Goal: Task Accomplishment & Management: Use online tool/utility

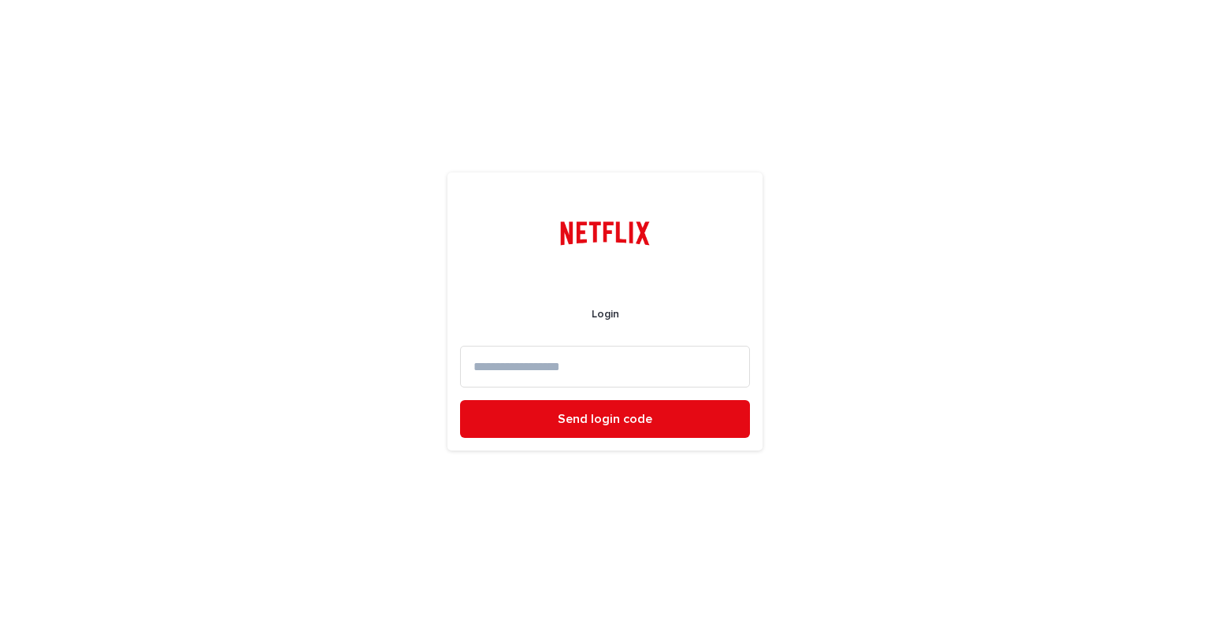
click at [579, 374] on input at bounding box center [605, 367] width 290 height 42
type input "**********"
click at [460, 400] on button "Send login code" at bounding box center [605, 419] width 290 height 38
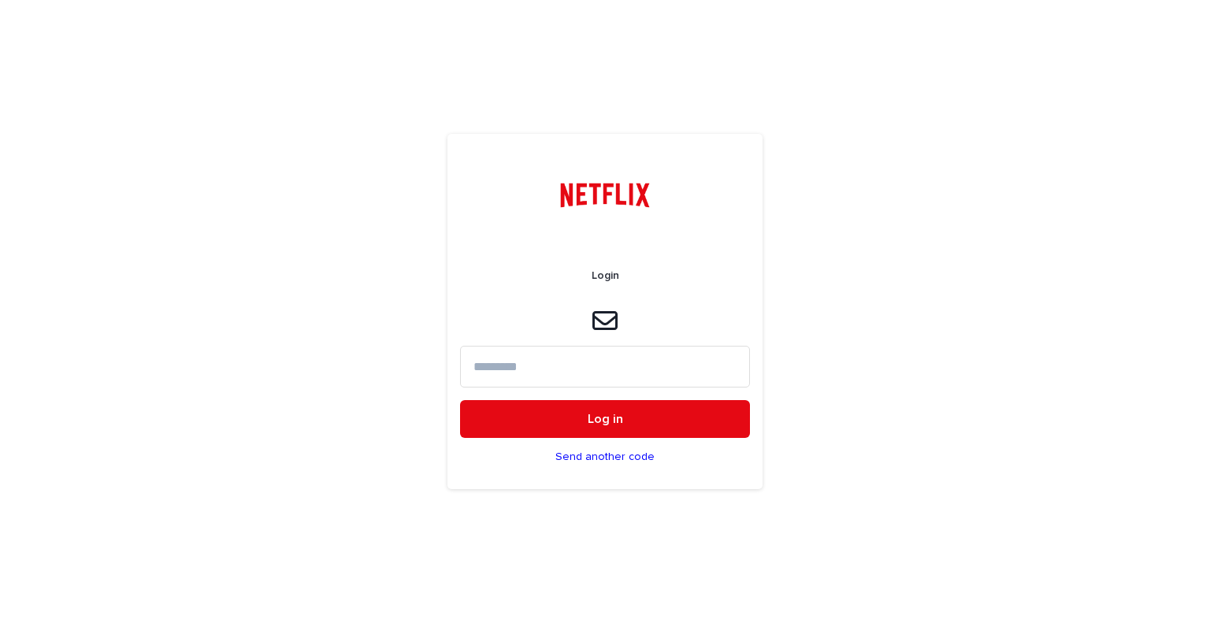
click at [570, 358] on input at bounding box center [605, 367] width 290 height 42
click at [544, 366] on input at bounding box center [605, 367] width 290 height 42
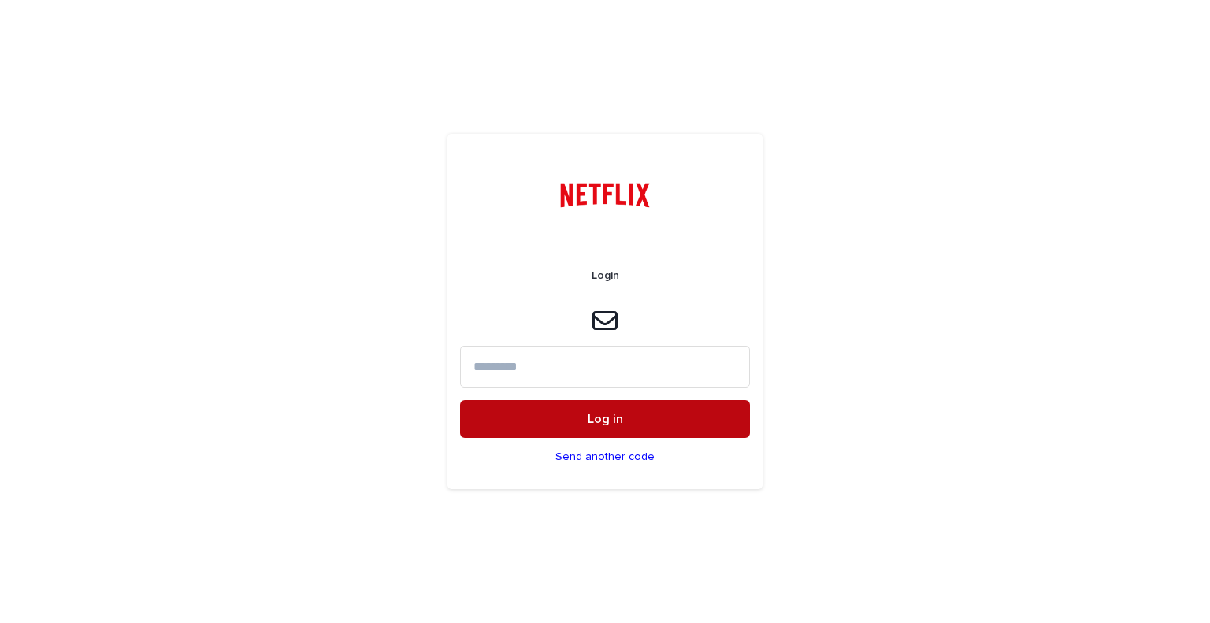
paste input "******"
type input "******"
click at [548, 421] on button "Log in" at bounding box center [605, 419] width 290 height 38
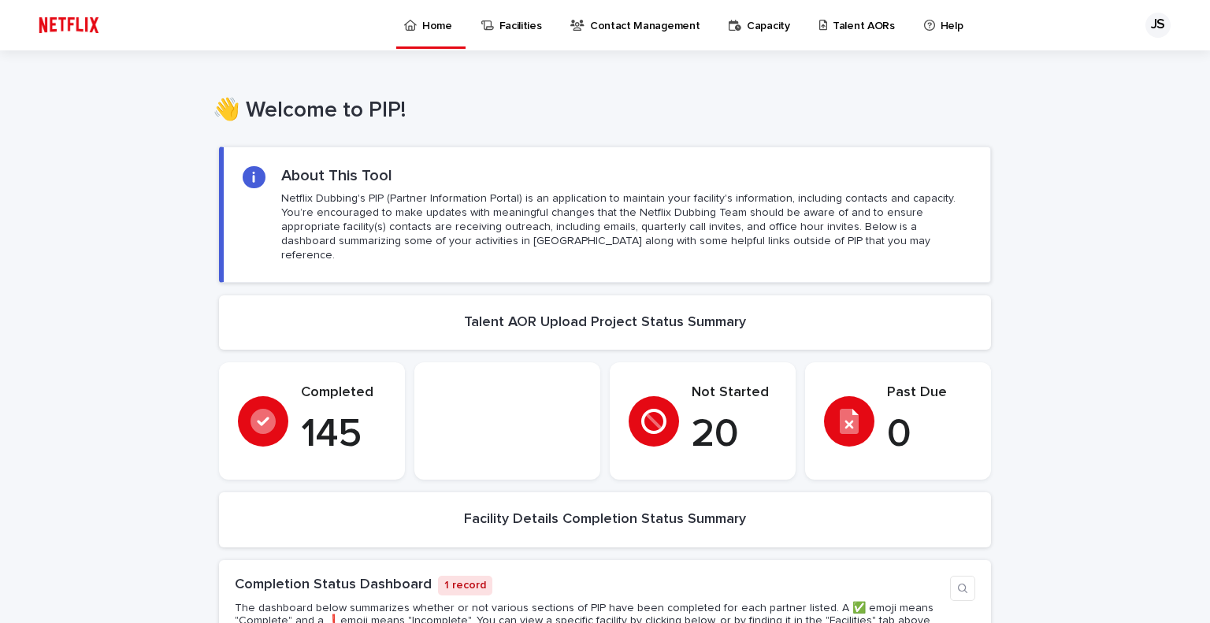
click at [844, 18] on p "Talent AORs" at bounding box center [864, 16] width 62 height 33
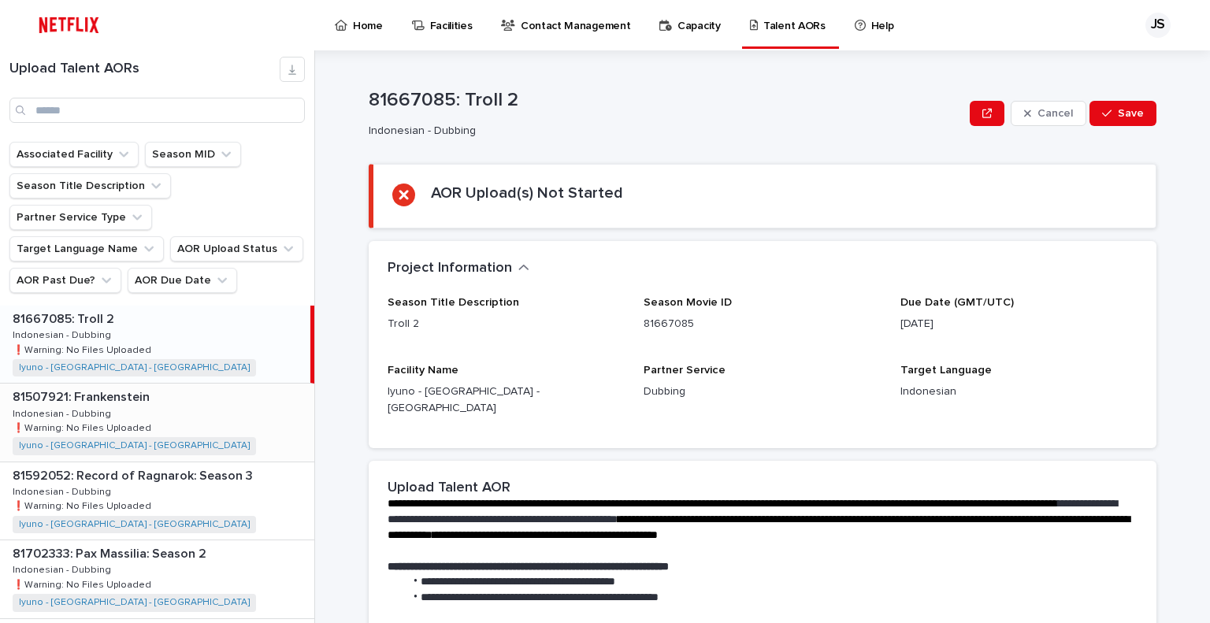
click at [146, 384] on div "81507921: Frankenstein 81507921: Frankenstein Indonesian - Dubbing Indonesian -…" at bounding box center [157, 422] width 314 height 77
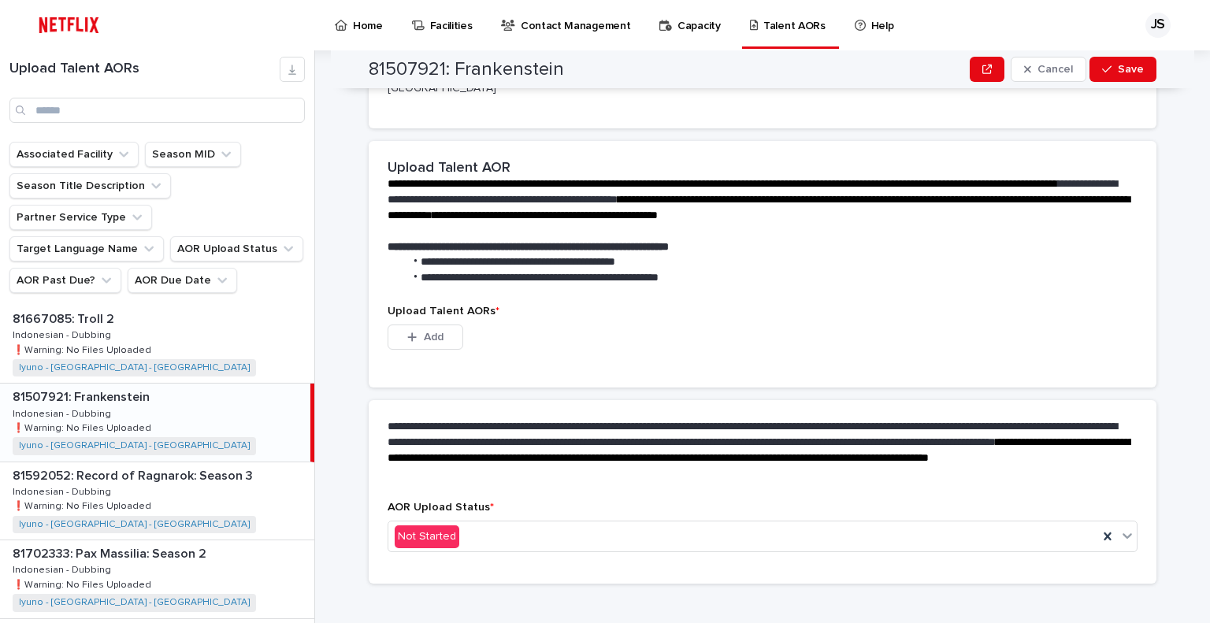
scroll to position [321, 0]
click at [416, 325] on button "Add" at bounding box center [426, 336] width 76 height 25
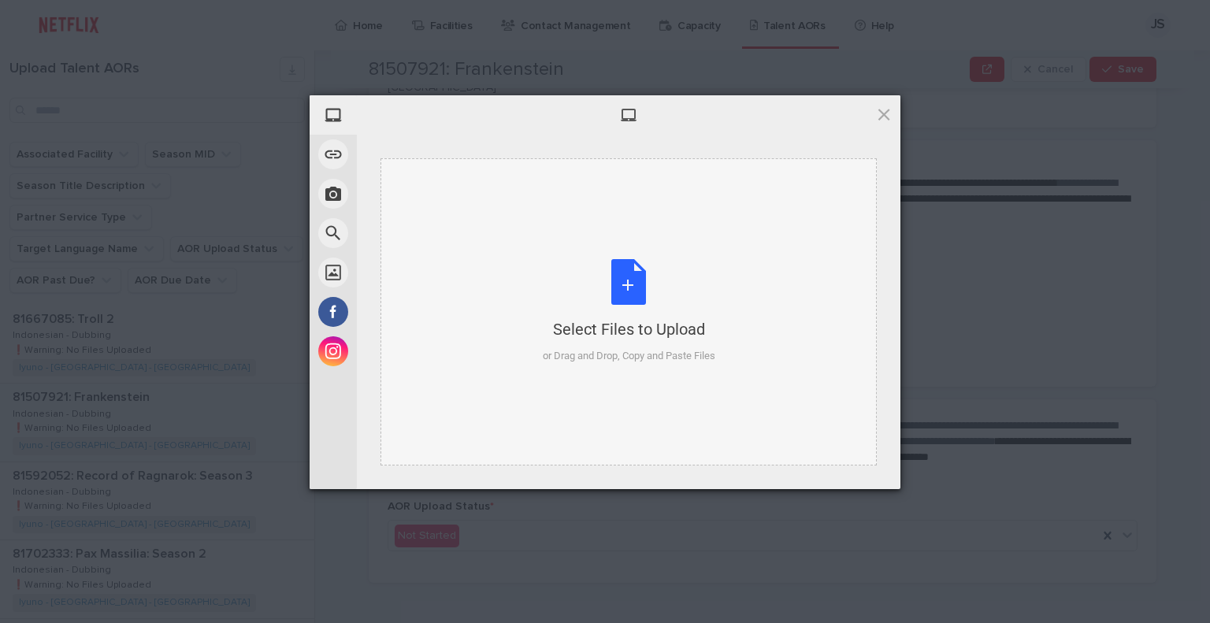
click at [567, 327] on div "Select Files to Upload" at bounding box center [629, 329] width 173 height 22
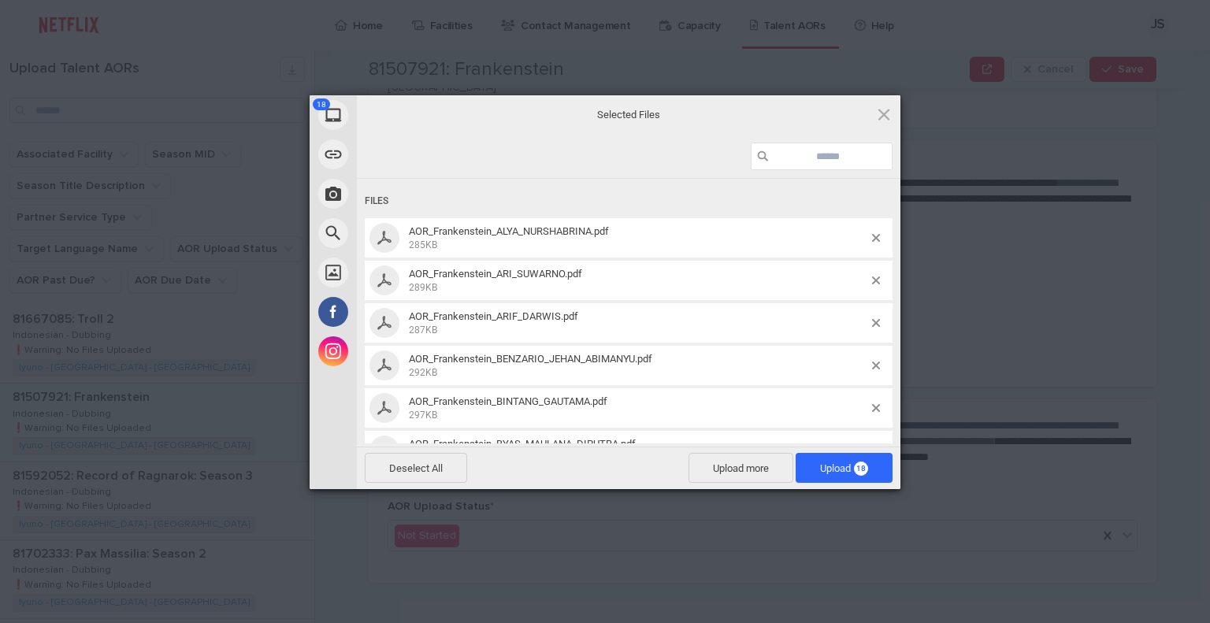
scroll to position [394, 0]
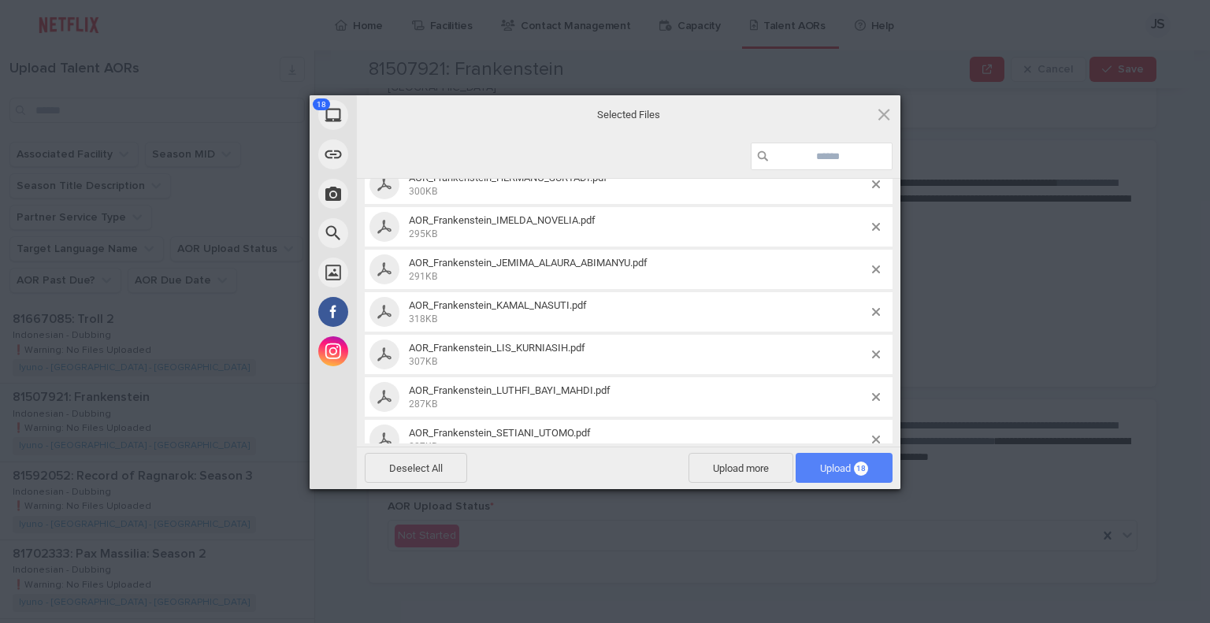
click at [826, 473] on span "Upload 18" at bounding box center [844, 468] width 48 height 12
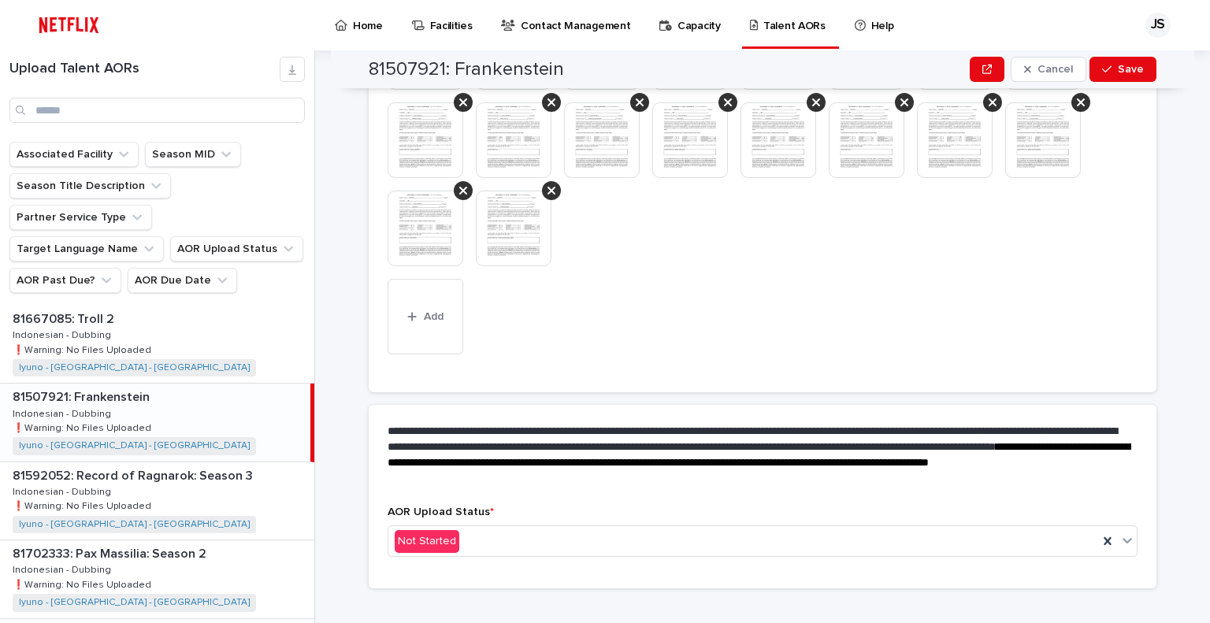
scroll to position [558, 0]
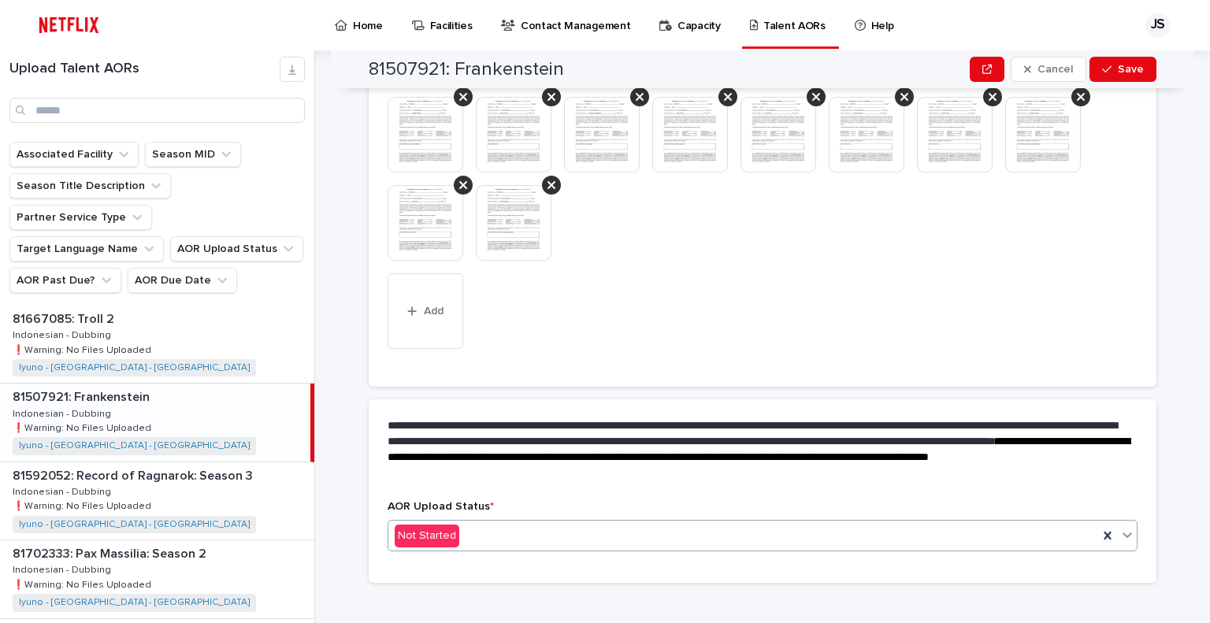
click at [517, 523] on div "Not Started" at bounding box center [743, 536] width 710 height 26
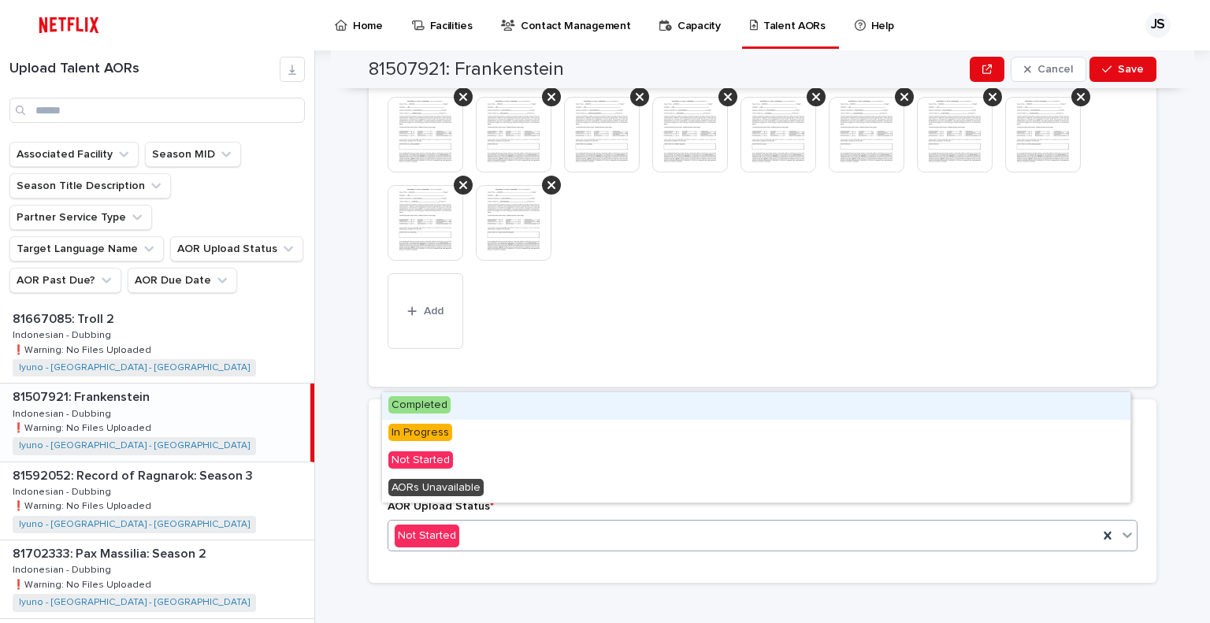
click at [472, 411] on div "Completed" at bounding box center [756, 406] width 748 height 28
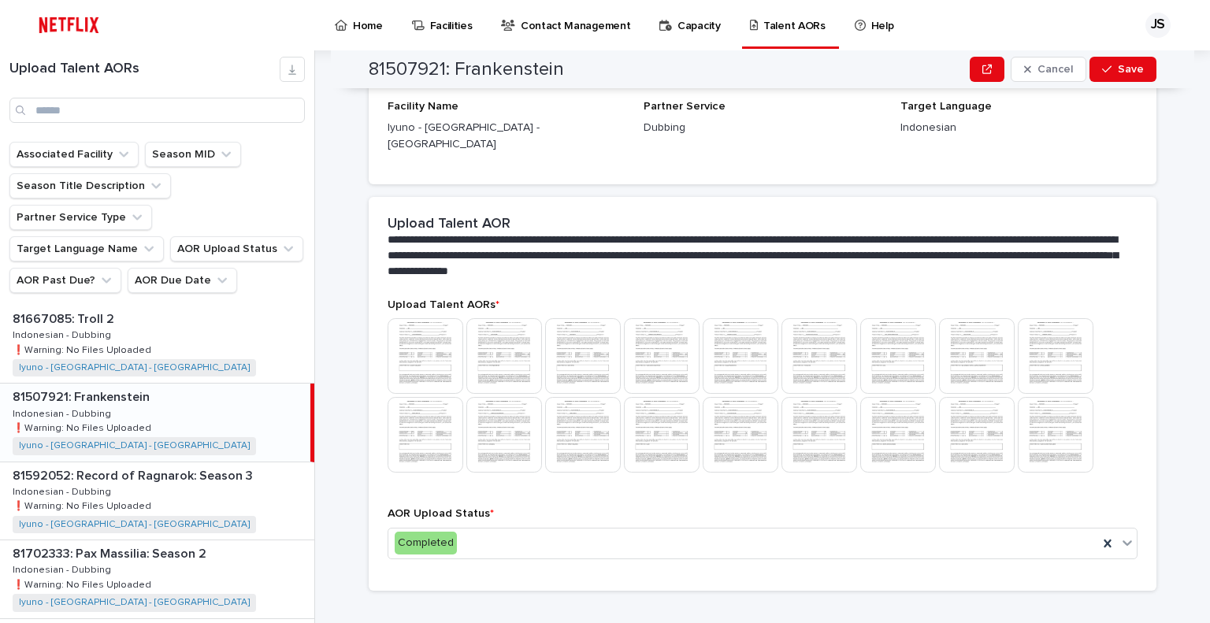
scroll to position [199, 0]
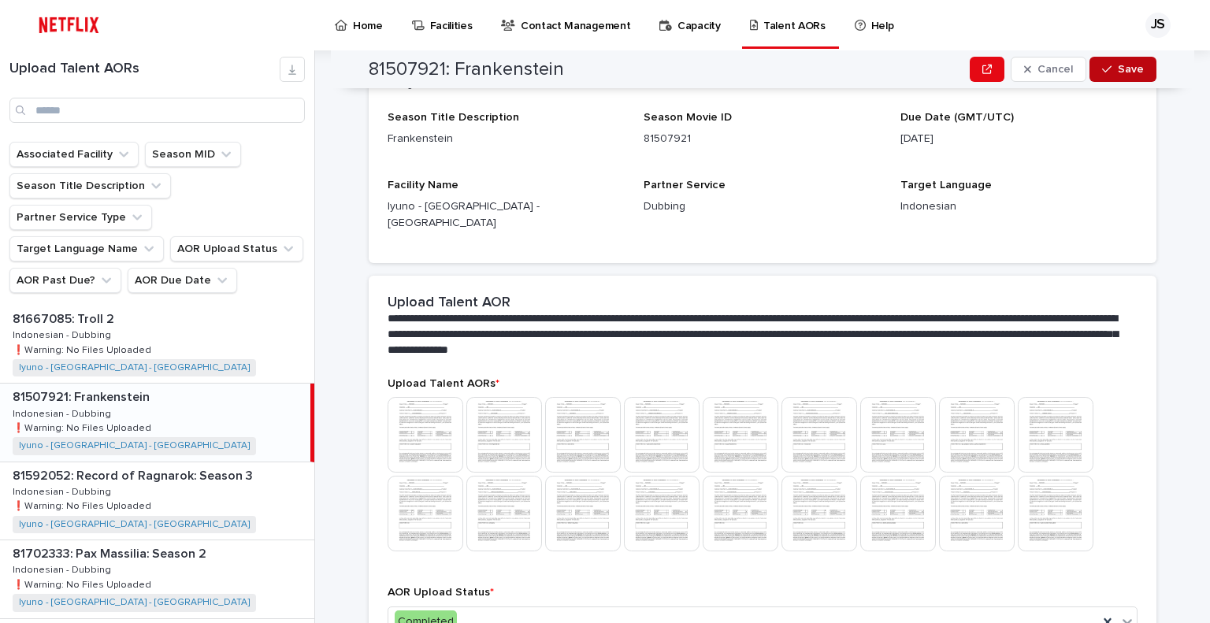
click at [1122, 75] on button "Save" at bounding box center [1122, 69] width 67 height 25
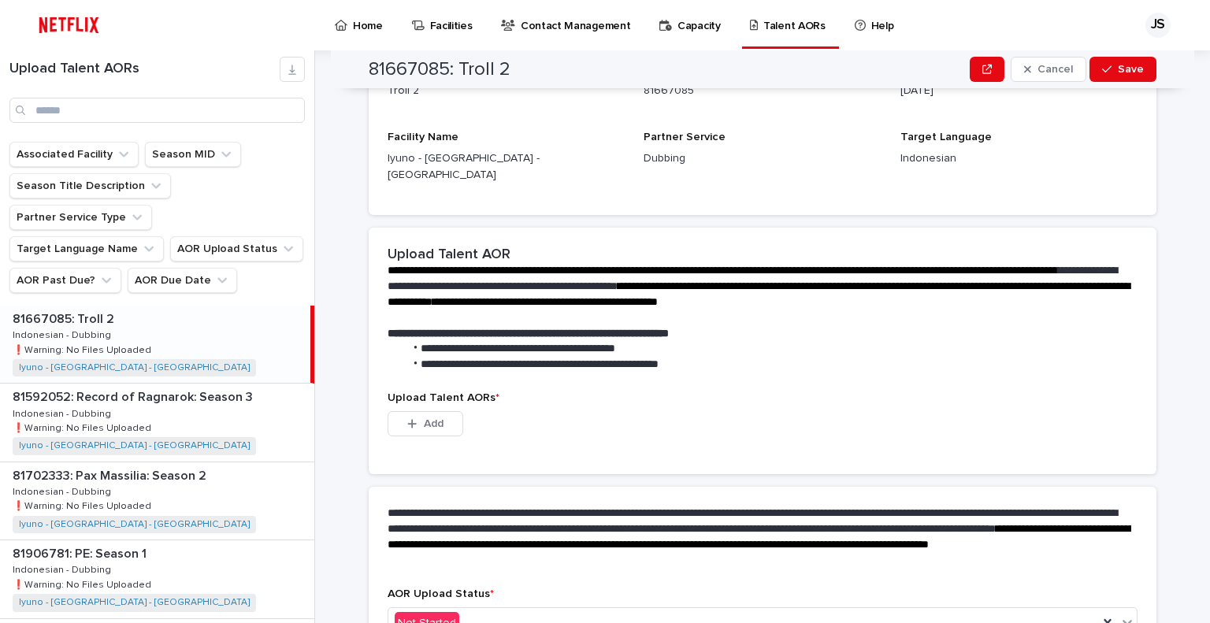
scroll to position [0, 0]
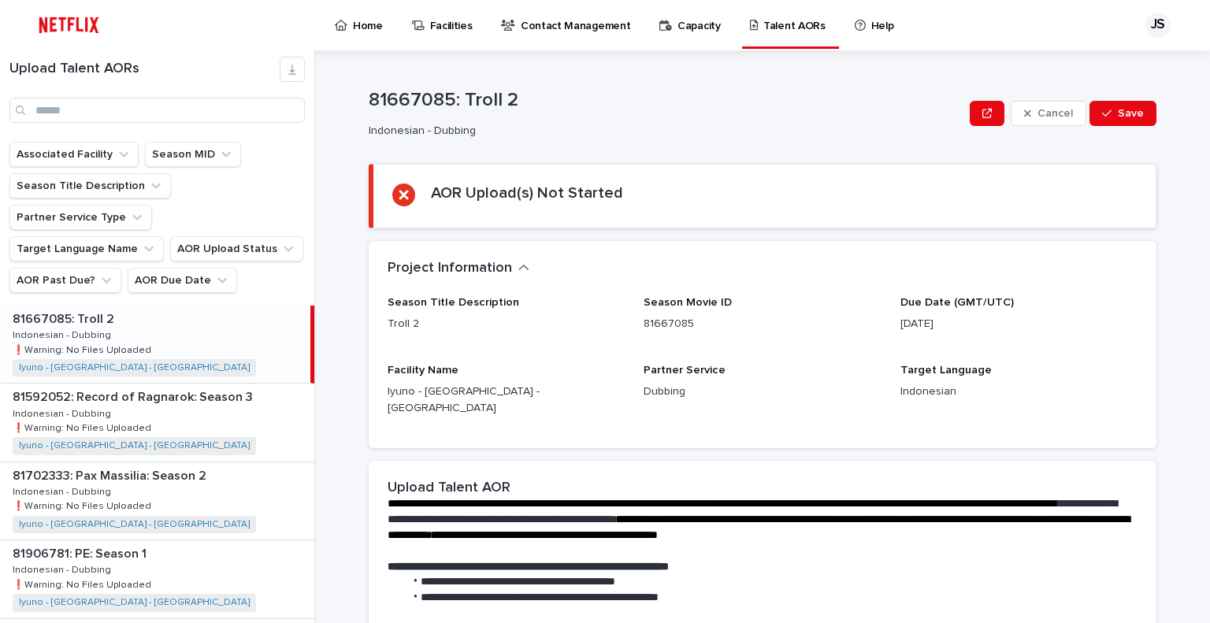
click at [156, 123] on div "Upload Talent AORs" at bounding box center [157, 95] width 314 height 91
click at [160, 110] on input "Search" at bounding box center [156, 110] width 295 height 25
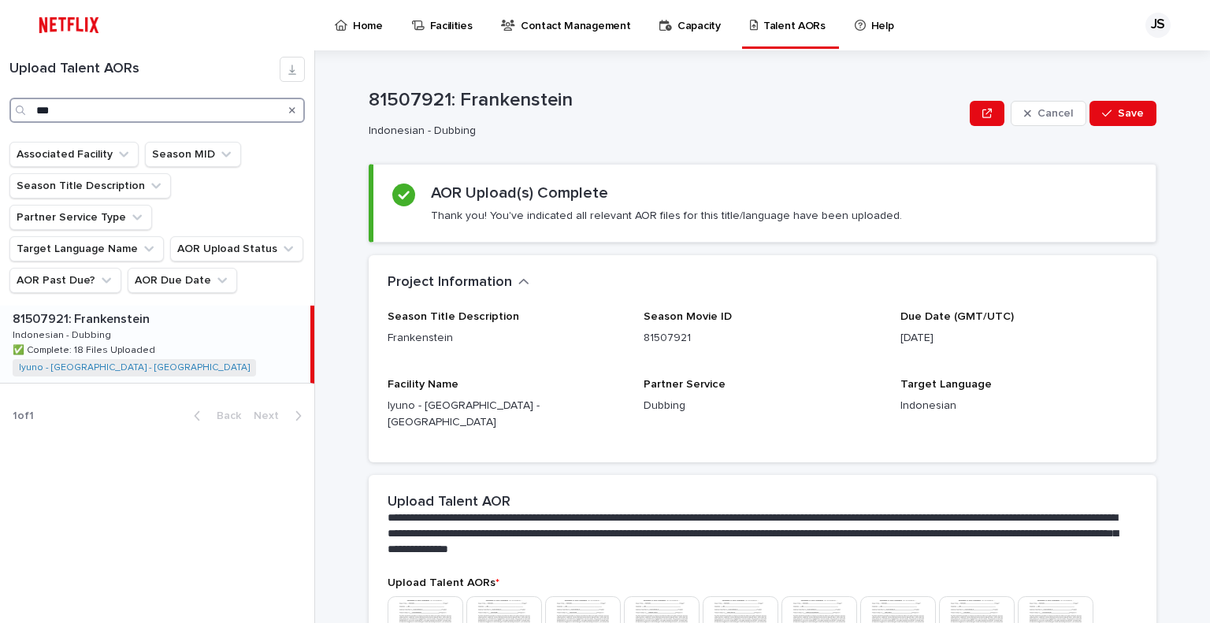
type input "***"
